Goal: Information Seeking & Learning: Check status

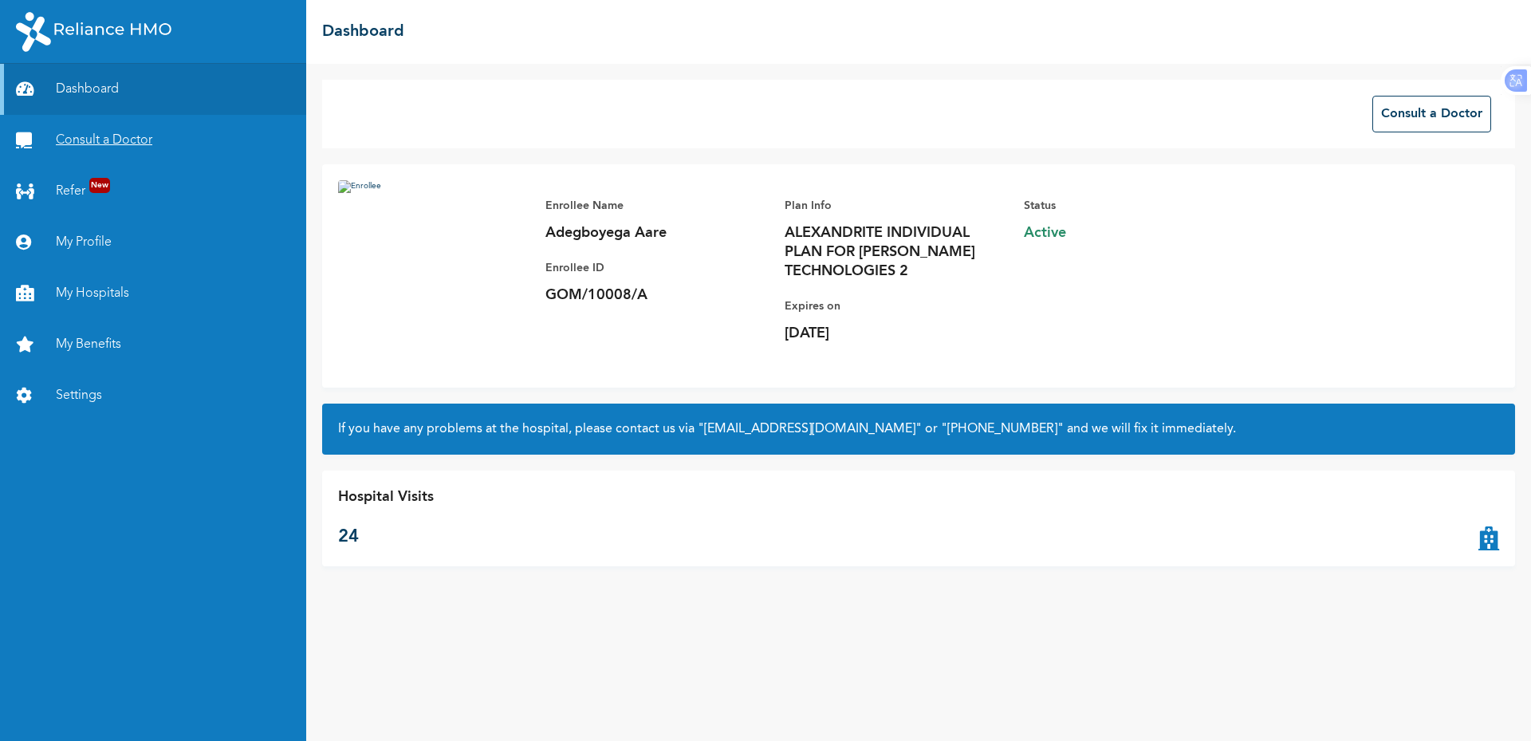
click at [104, 139] on link "Consult a Doctor" at bounding box center [153, 140] width 306 height 51
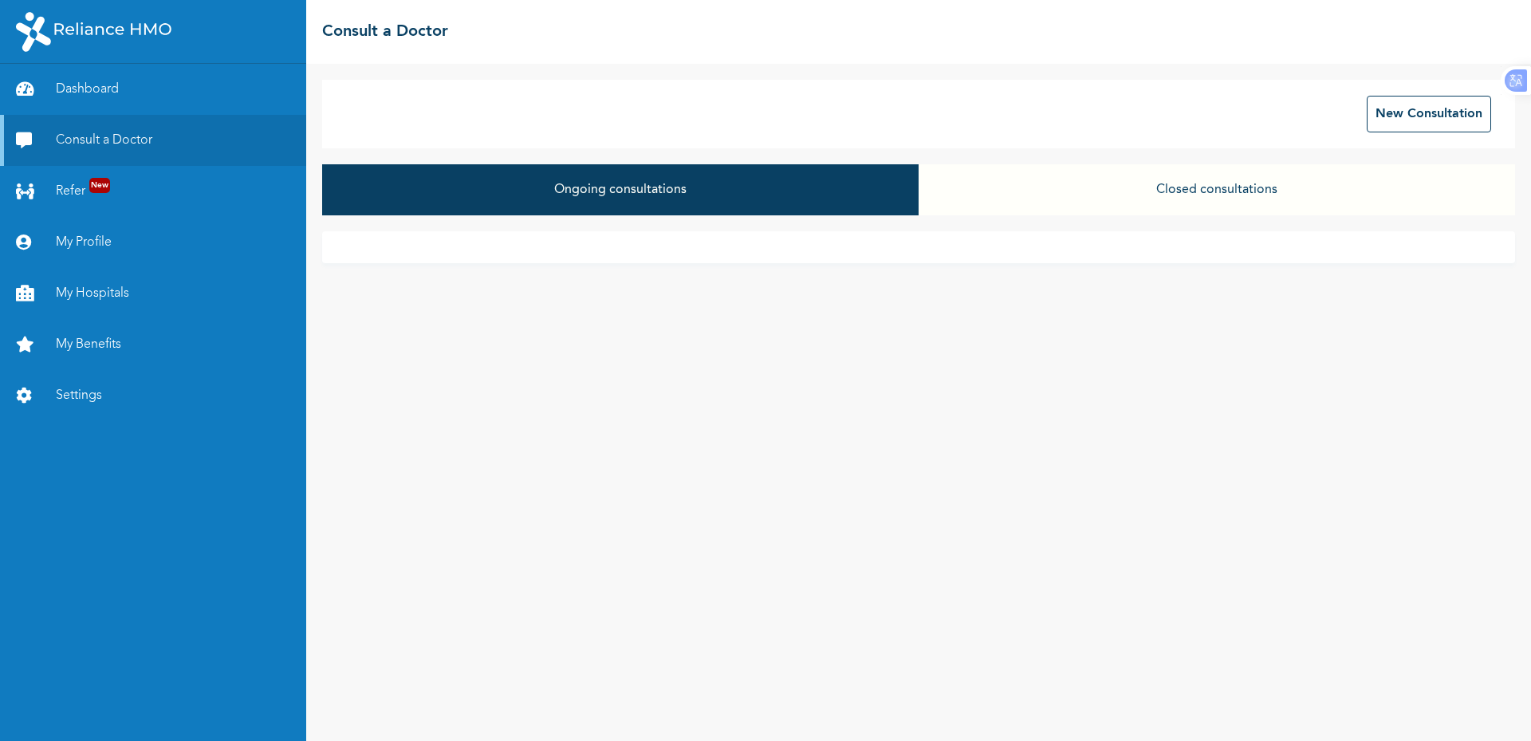
click at [1118, 185] on button "Closed consultations" at bounding box center [1217, 189] width 596 height 51
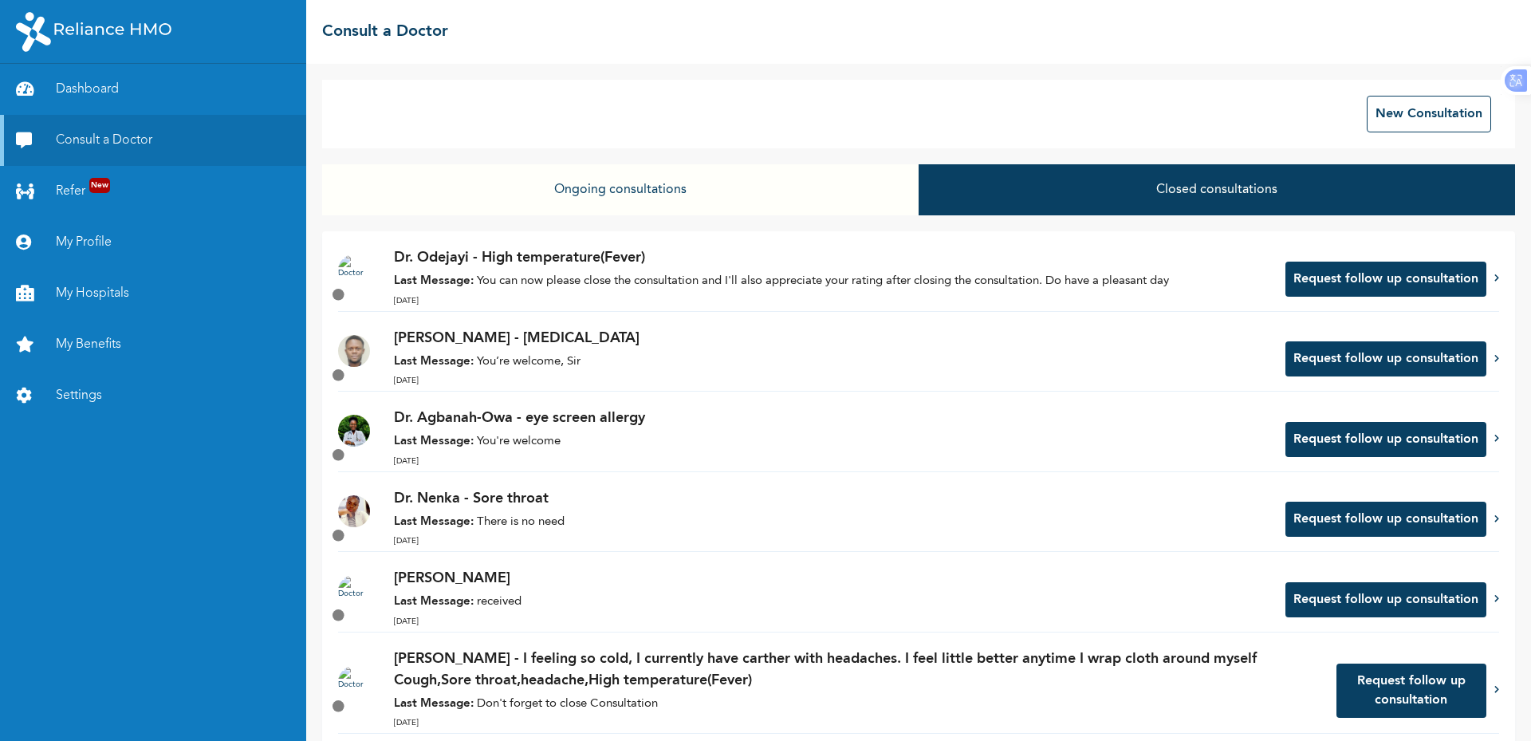
click at [627, 353] on p "Last Message: You’re welcome, Sir" at bounding box center [832, 362] width 876 height 18
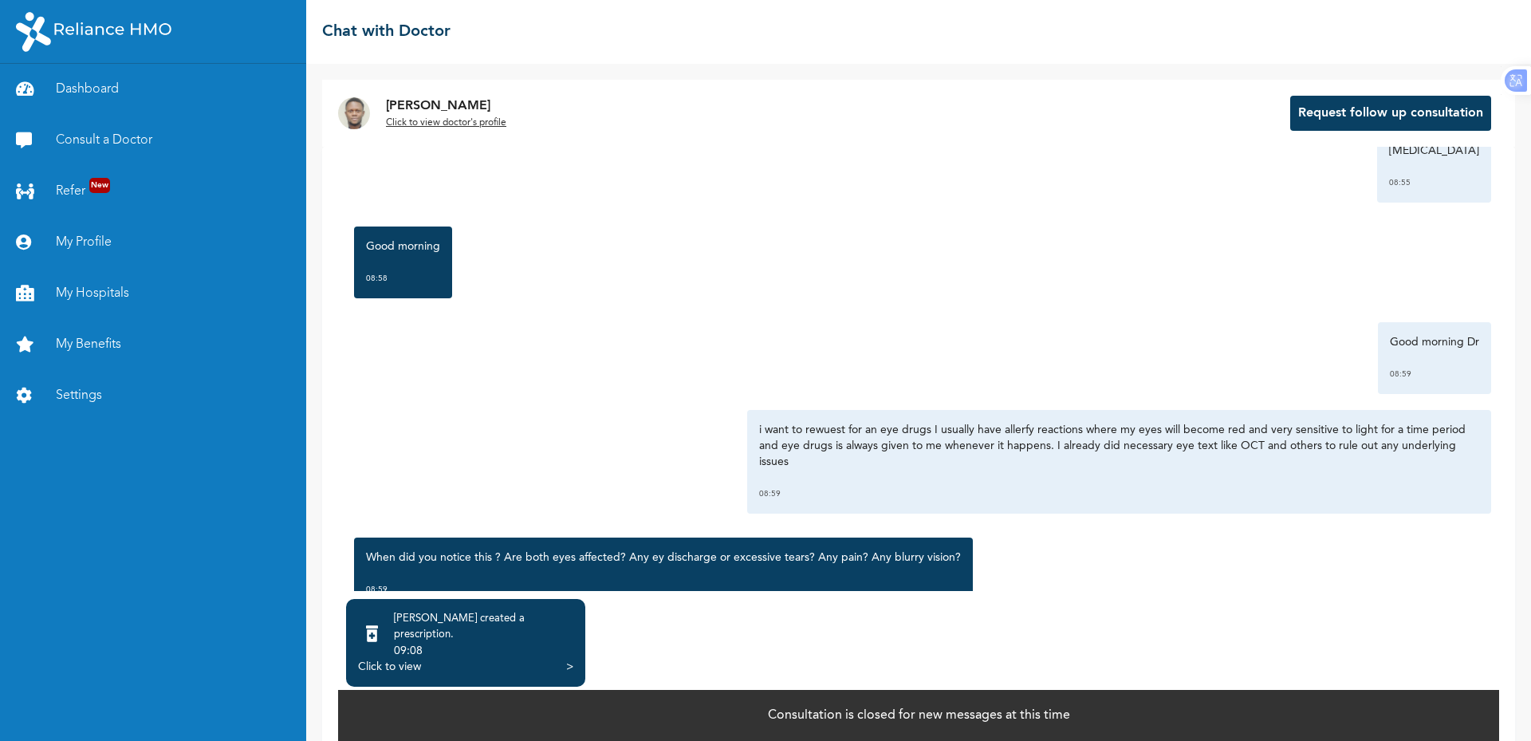
scroll to position [105, 0]
click at [486, 659] on div "Click to view >" at bounding box center [465, 667] width 215 height 16
click at [396, 659] on div "Click to view" at bounding box center [389, 667] width 63 height 16
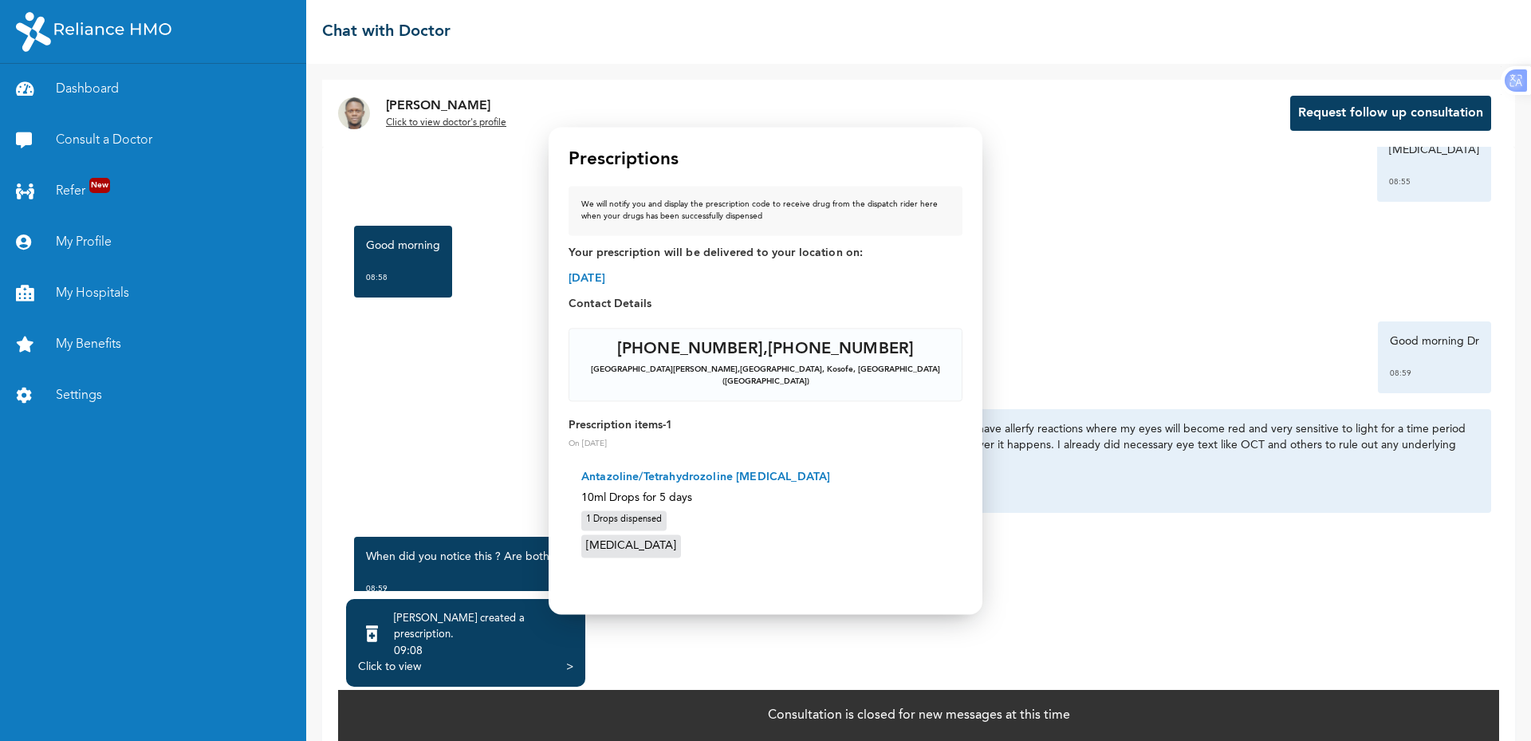
scroll to position [104, 0]
